Goal: Register for event/course

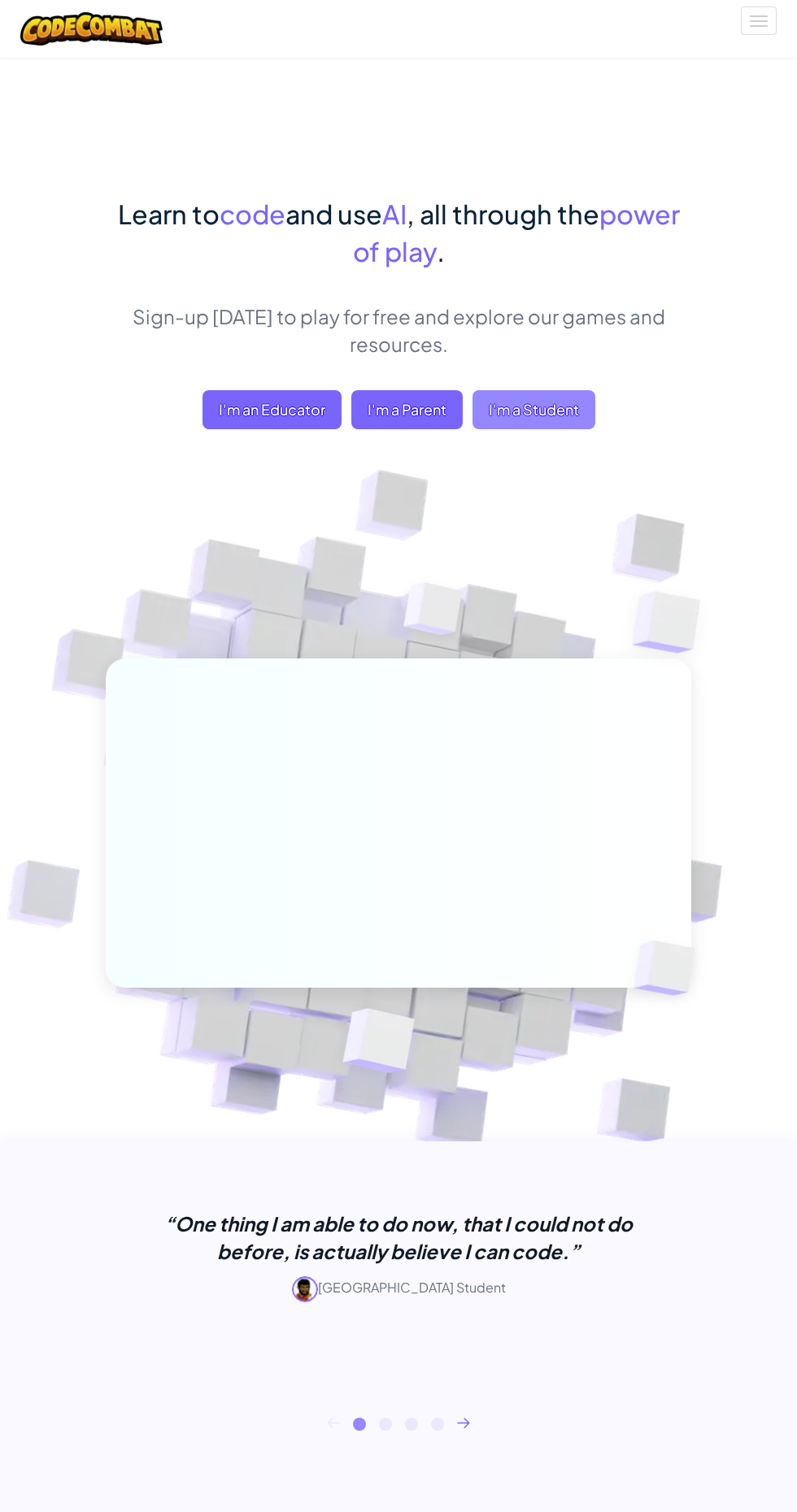
click at [560, 412] on span "I'm a Student" at bounding box center [533, 409] width 123 height 39
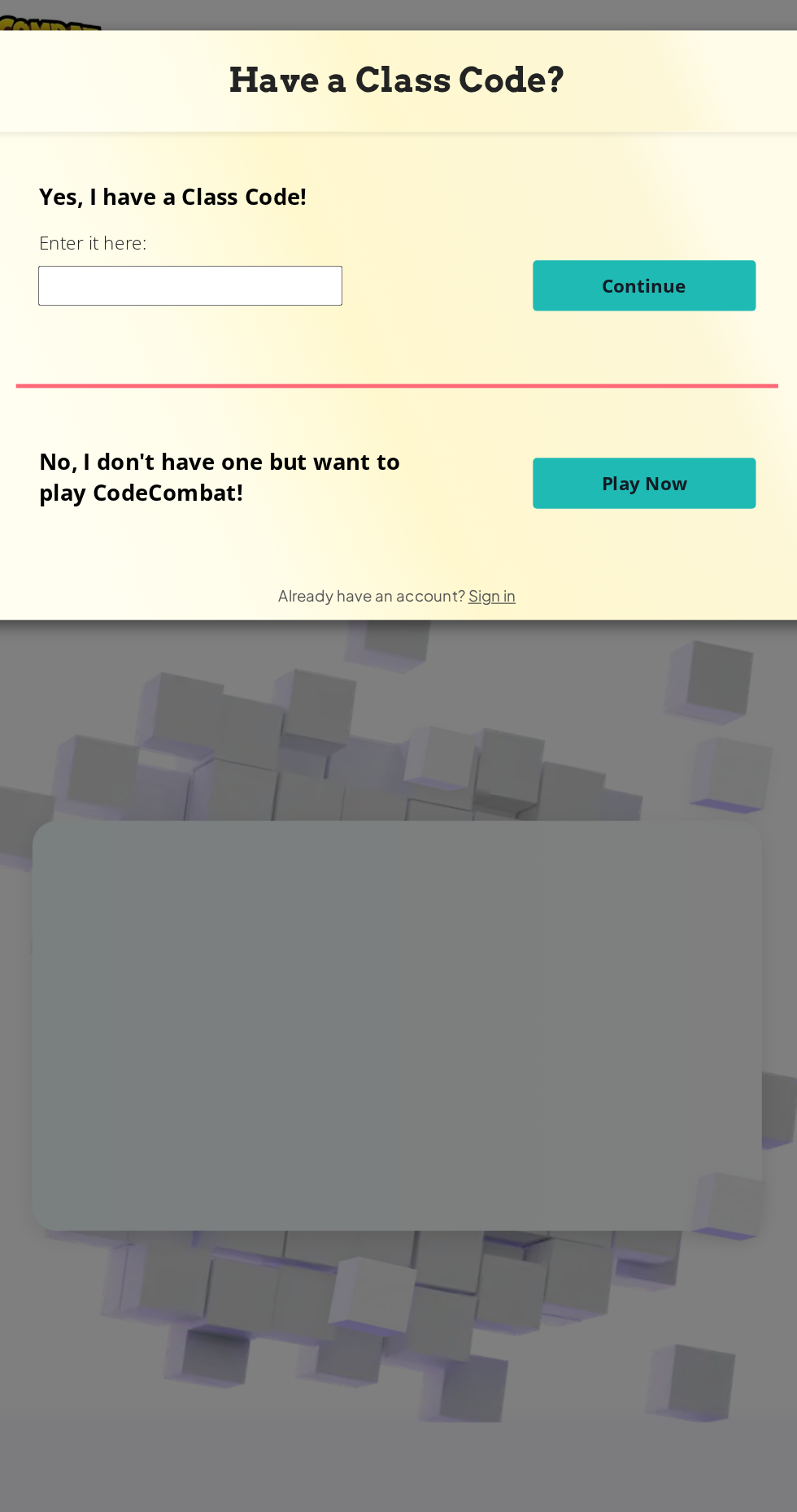
click at [591, 435] on div "Yes, I have a Class Code! Enter it here: Continue No, I don't have one but want…" at bounding box center [398, 281] width 719 height 319
click at [644, 392] on button "Play Now" at bounding box center [597, 387] width 179 height 41
click at [618, 374] on button "Play Now" at bounding box center [597, 387] width 179 height 41
click at [612, 377] on button "Play Now" at bounding box center [597, 387] width 179 height 41
click at [610, 399] on button "Play Now" at bounding box center [597, 387] width 179 height 41
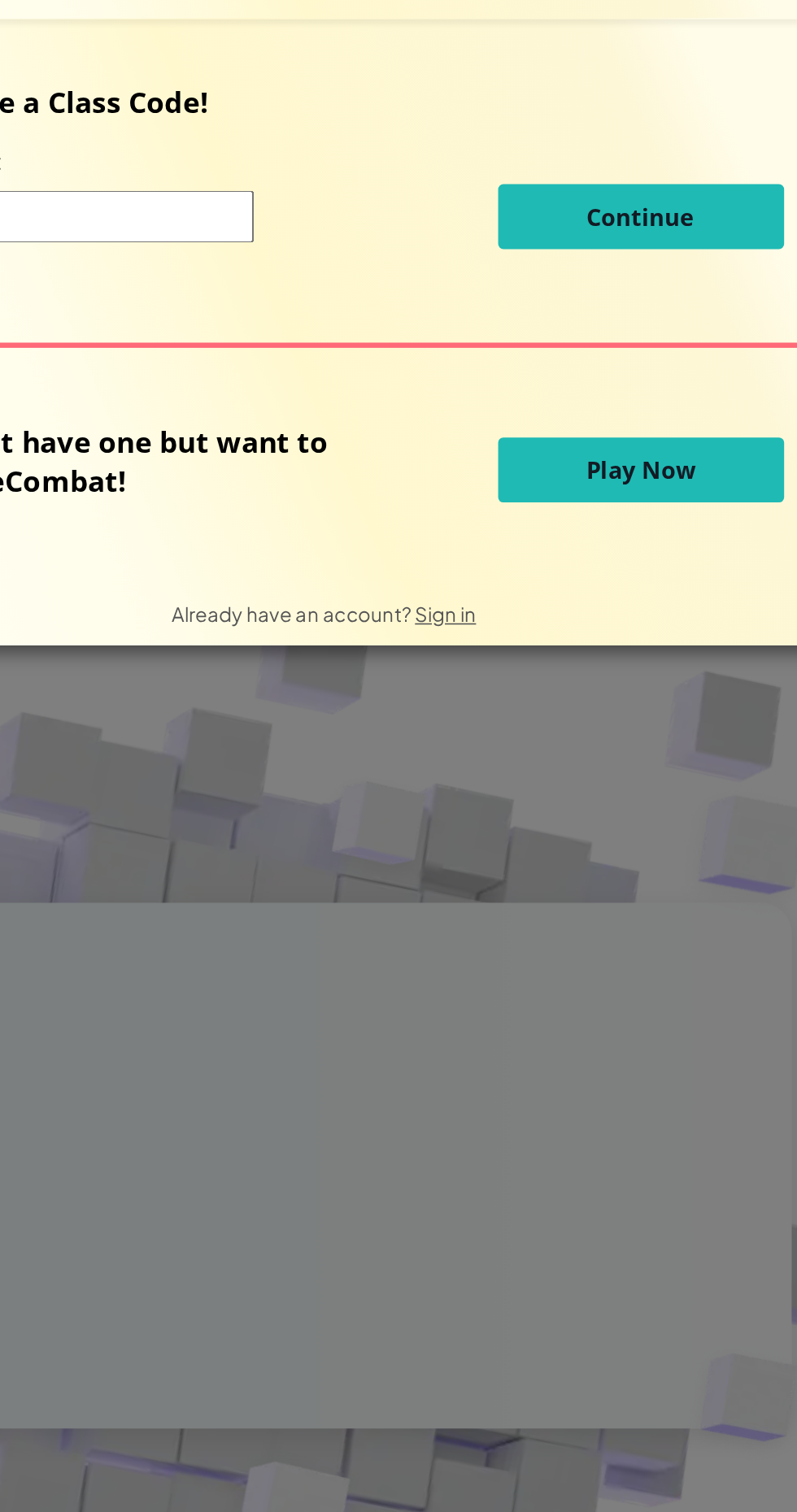
click at [611, 379] on button "Play Now" at bounding box center [597, 387] width 179 height 41
click at [611, 376] on button "Play Now" at bounding box center [597, 387] width 179 height 41
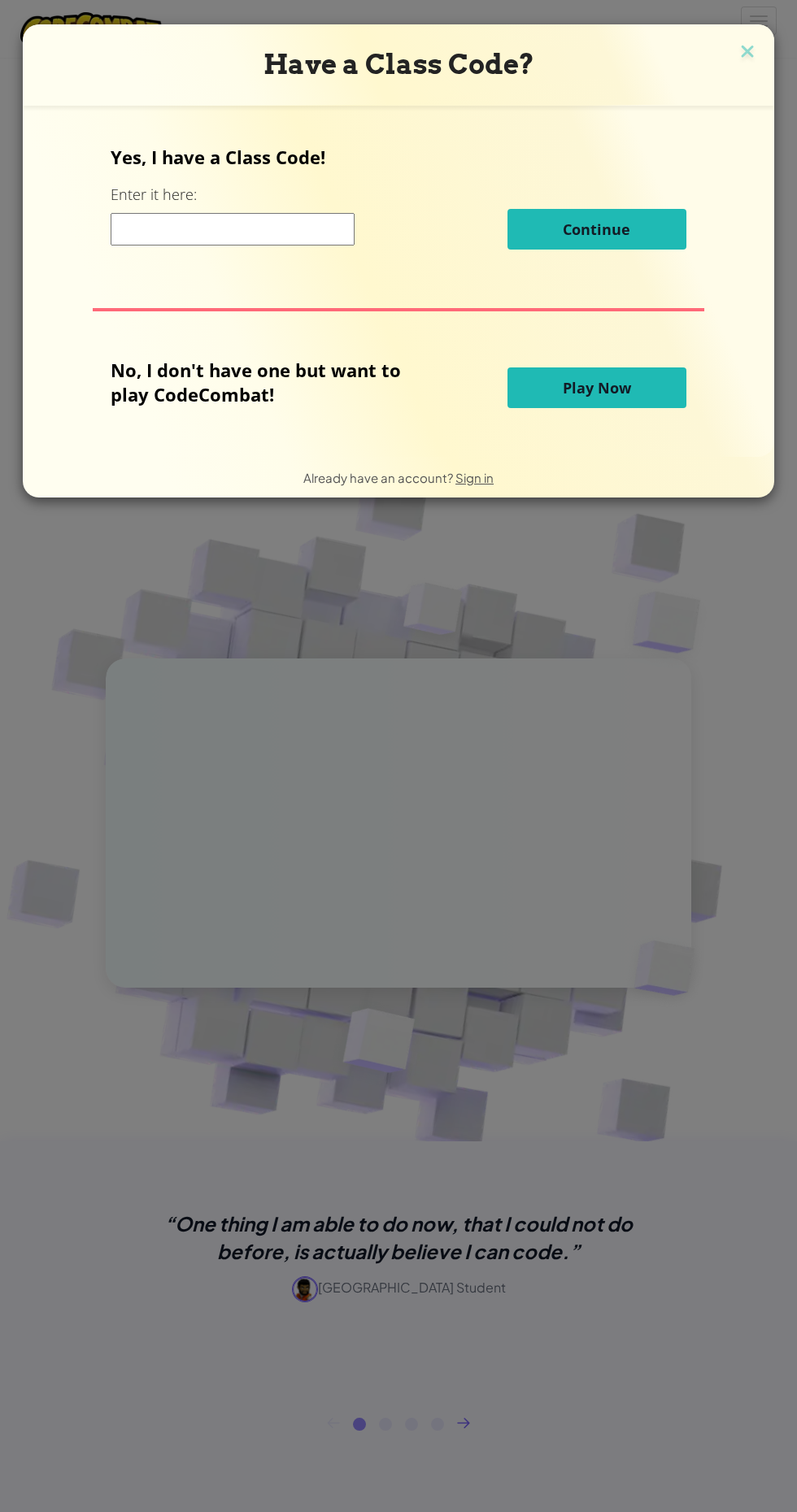
click at [257, 766] on div "Have a Class Code? Yes, I have a Class Code! Enter it here: Continue No, I don'…" at bounding box center [398, 756] width 797 height 1512
click at [223, 223] on input at bounding box center [232, 229] width 244 height 33
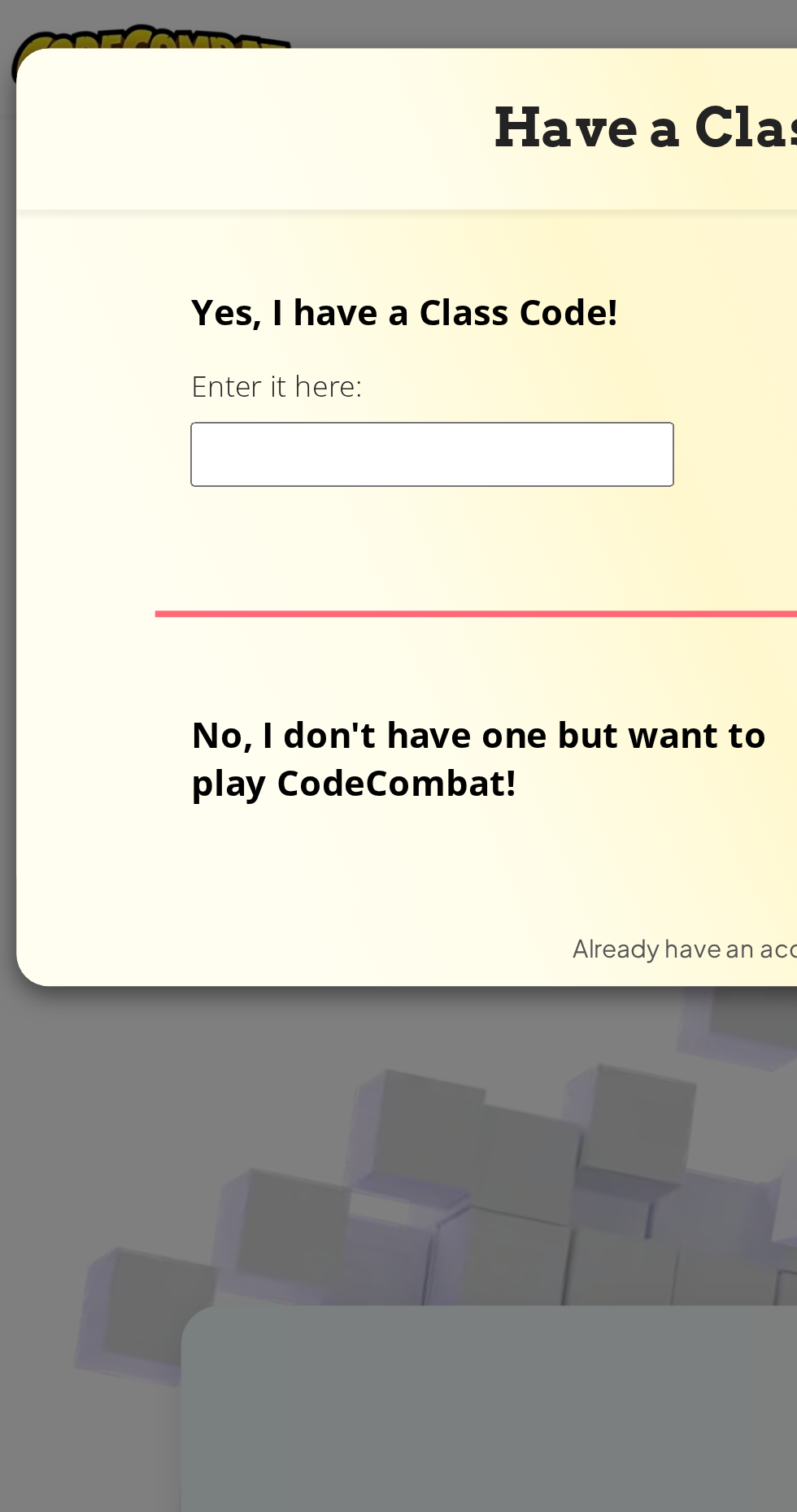
type input "C"
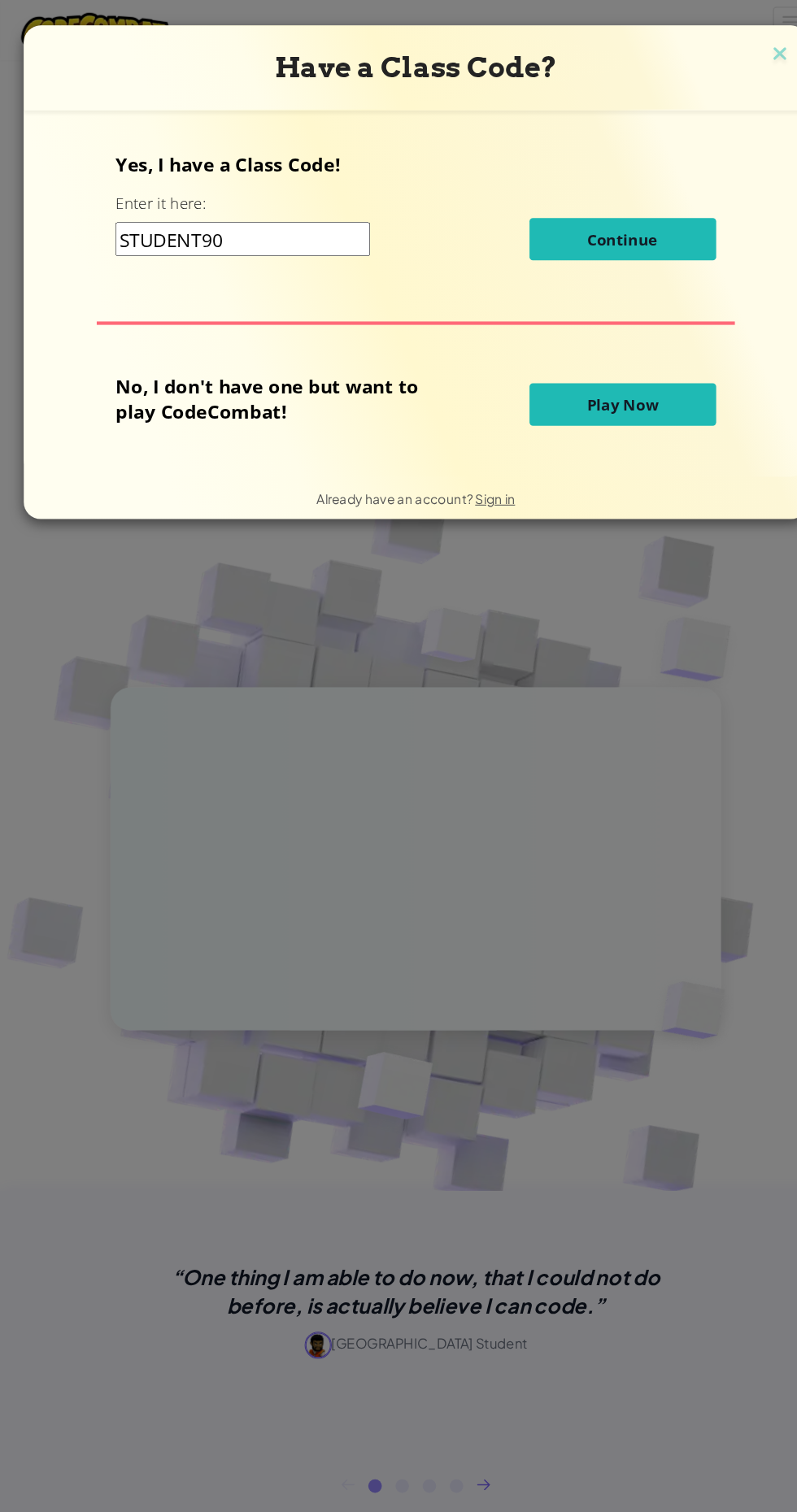
type input "STUDENT90"
click at [549, 210] on button "Continue" at bounding box center [597, 229] width 179 height 41
